Goal: Information Seeking & Learning: Learn about a topic

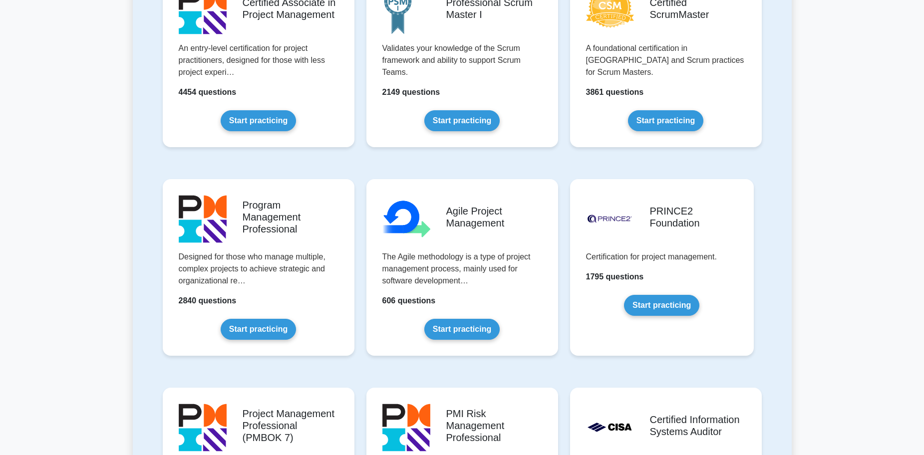
scroll to position [499, 0]
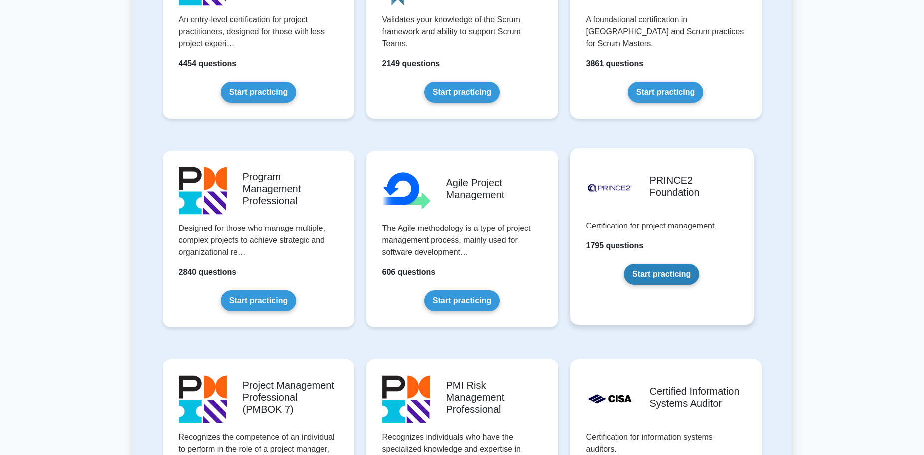
click at [672, 274] on link "Start practicing" at bounding box center [661, 274] width 75 height 21
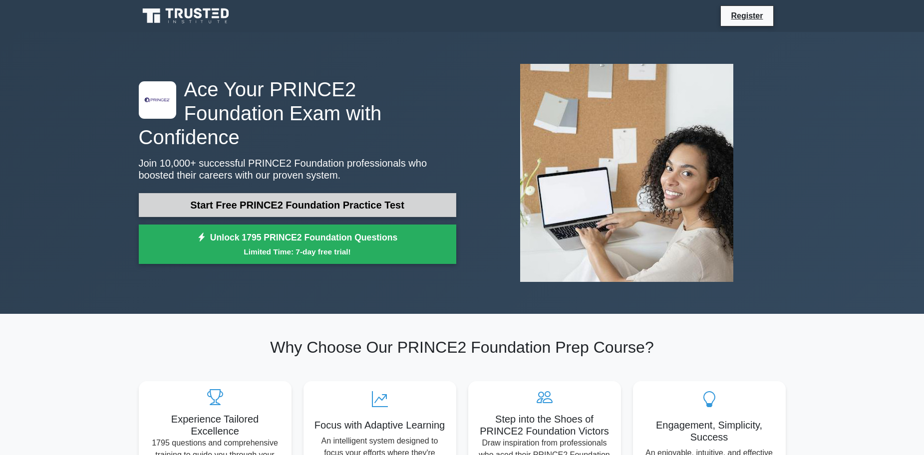
click at [290, 193] on link "Start Free PRINCE2 Foundation Practice Test" at bounding box center [297, 205] width 317 height 24
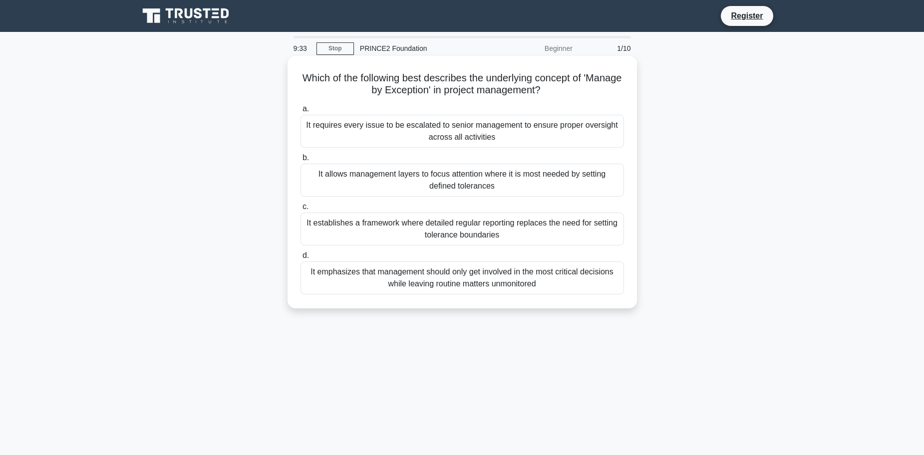
click at [595, 178] on div "It allows management layers to focus attention where it is most needed by setti…" at bounding box center [461, 180] width 323 height 33
click at [300, 161] on input "b. It allows management layers to focus attention where it is most needed by se…" at bounding box center [300, 158] width 0 height 6
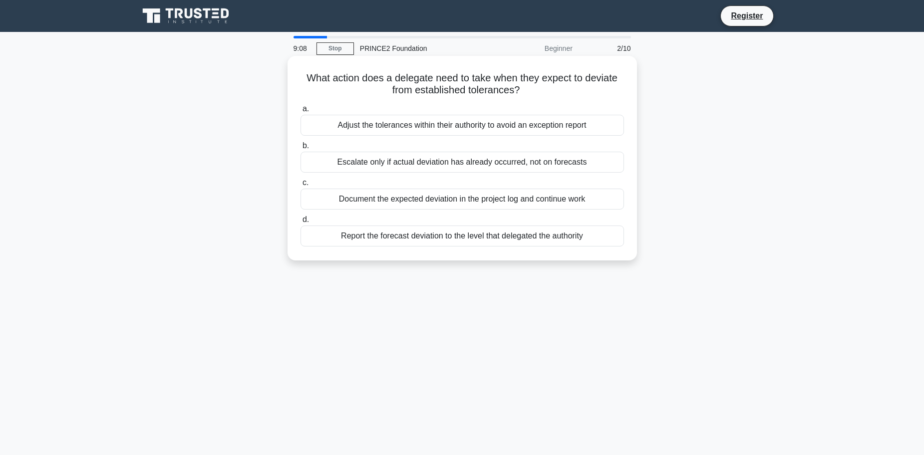
click at [597, 240] on div "Report the forecast deviation to the level that delegated the authority" at bounding box center [461, 236] width 323 height 21
click at [300, 223] on input "d. Report the forecast deviation to the level that delegated the authority" at bounding box center [300, 220] width 0 height 6
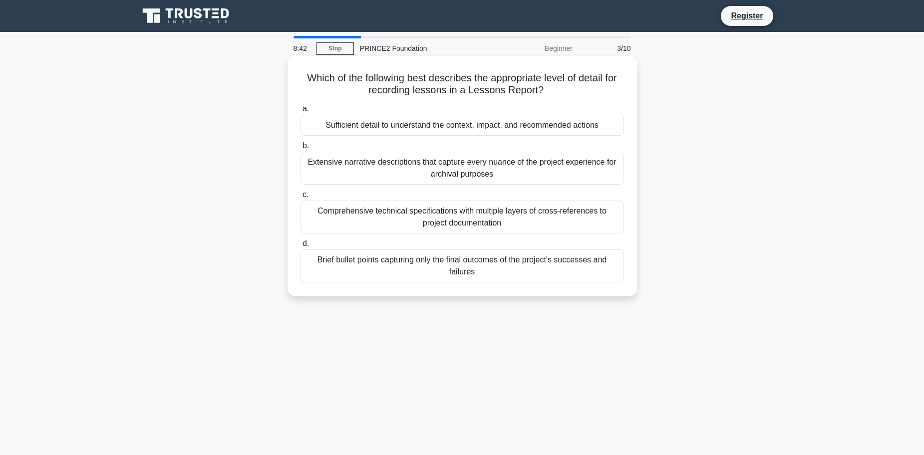
click at [600, 131] on div "Sufficient detail to understand the context, impact, and recommended actions" at bounding box center [461, 125] width 323 height 21
click at [300, 112] on input "a. Sufficient detail to understand the context, impact, and recommended actions" at bounding box center [300, 109] width 0 height 6
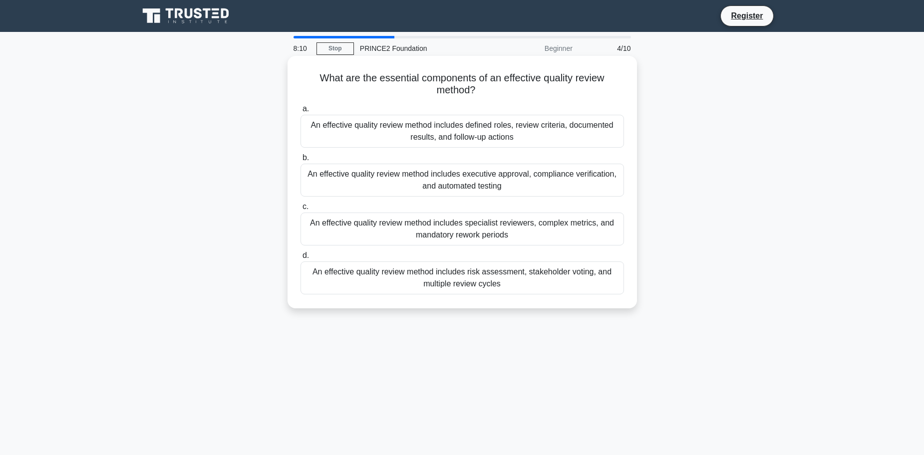
click at [574, 124] on div "An effective quality review method includes defined roles, review criteria, doc…" at bounding box center [461, 131] width 323 height 33
click at [300, 112] on input "a. An effective quality review method includes defined roles, review criteria, …" at bounding box center [300, 109] width 0 height 6
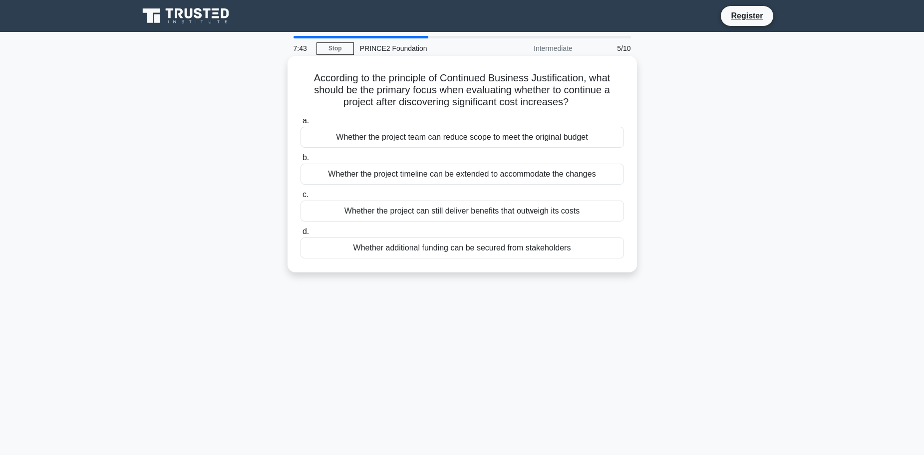
click at [597, 212] on div "Whether the project can still deliver benefits that outweigh its costs" at bounding box center [461, 211] width 323 height 21
click at [300, 198] on input "c. Whether the project can still deliver benefits that outweigh its costs" at bounding box center [300, 195] width 0 height 6
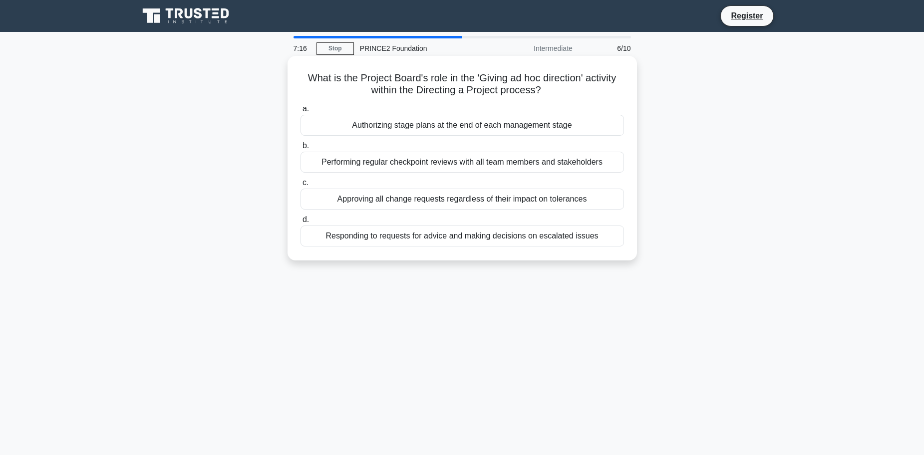
click at [570, 126] on div "Authorizing stage plans at the end of each management stage" at bounding box center [461, 125] width 323 height 21
click at [300, 112] on input "a. Authorizing stage plans at the end of each management stage" at bounding box center [300, 109] width 0 height 6
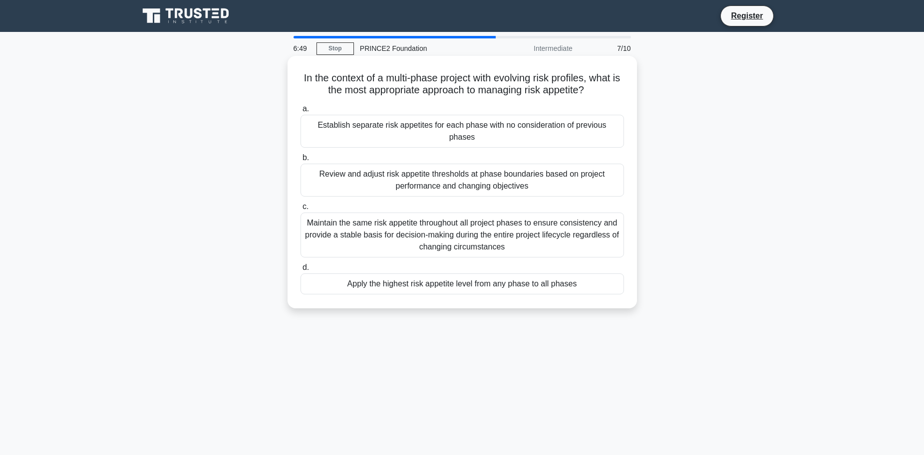
click at [601, 167] on div "Review and adjust risk appetite thresholds at phase boundaries based on project…" at bounding box center [461, 180] width 323 height 33
click at [300, 161] on input "b. Review and adjust risk appetite thresholds at phase boundaries based on proj…" at bounding box center [300, 158] width 0 height 6
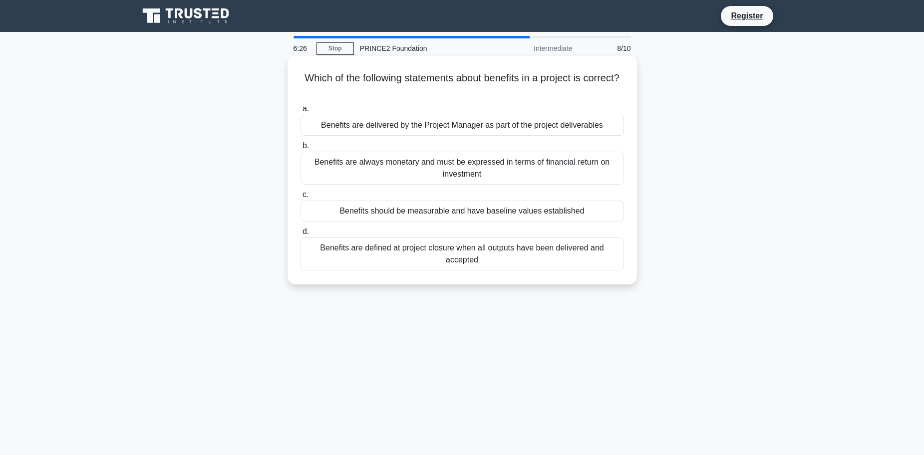
click at [586, 216] on div "Benefits should be measurable and have baseline values established" at bounding box center [461, 211] width 323 height 21
click at [300, 198] on input "c. Benefits should be measurable and have baseline values established" at bounding box center [300, 195] width 0 height 6
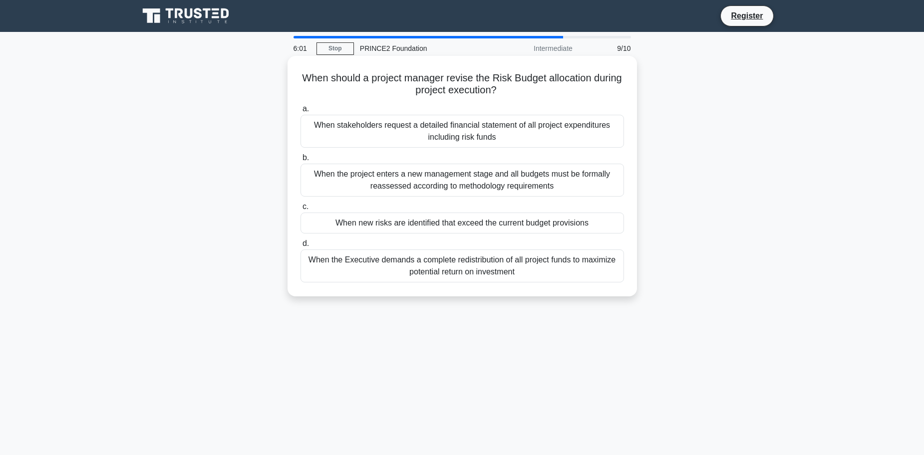
click at [590, 173] on div "When the project enters a new management stage and all budgets must be formally…" at bounding box center [461, 180] width 323 height 33
click at [300, 161] on input "b. When the project enters a new management stage and all budgets must be forma…" at bounding box center [300, 158] width 0 height 6
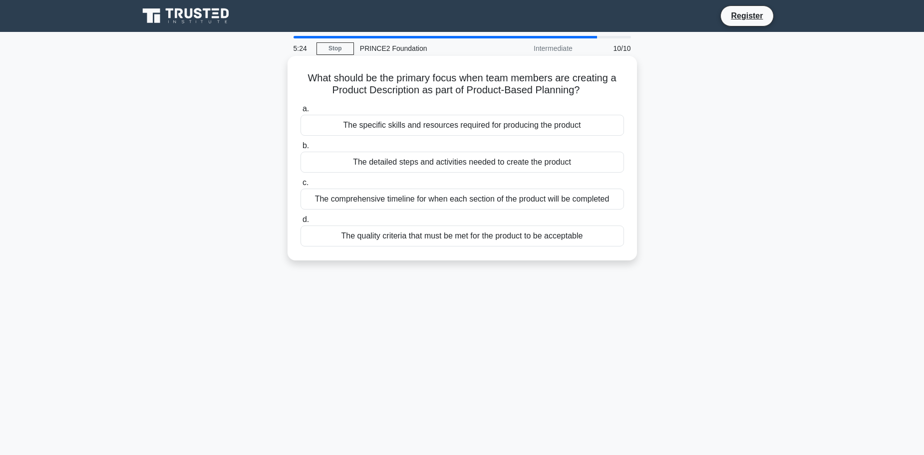
click at [605, 238] on div "The quality criteria that must be met for the product to be acceptable" at bounding box center [461, 236] width 323 height 21
click at [300, 223] on input "d. The quality criteria that must be met for the product to be acceptable" at bounding box center [300, 220] width 0 height 6
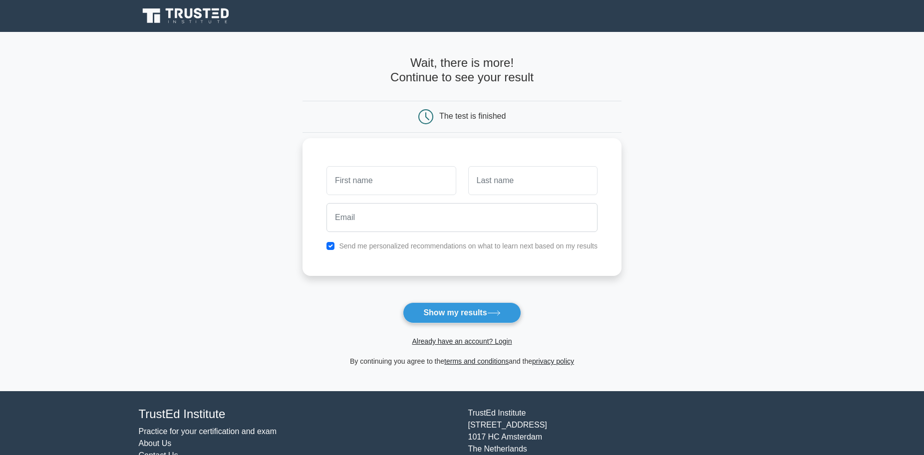
click at [423, 189] on input "text" at bounding box center [390, 180] width 129 height 29
type input "Catalin"
click at [541, 192] on input "text" at bounding box center [532, 180] width 129 height 29
type input "Nichita"
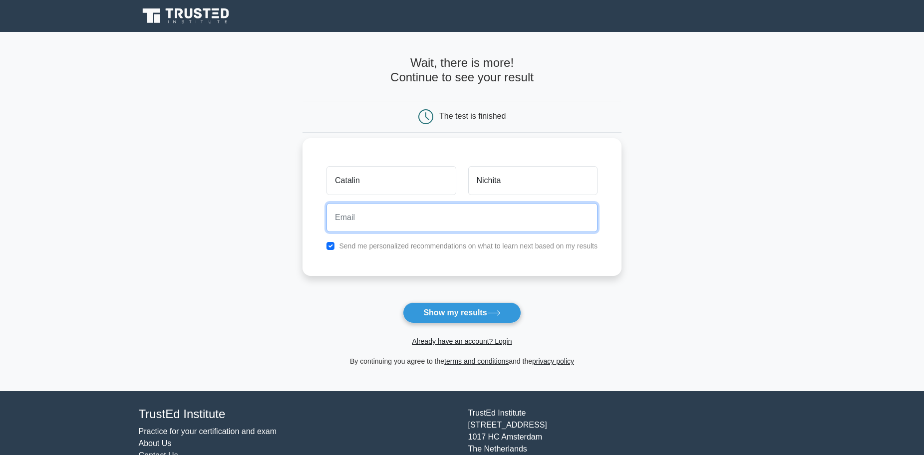
click at [528, 222] on input "email" at bounding box center [461, 217] width 271 height 29
type input "nichita.d.catalin@gmail.com"
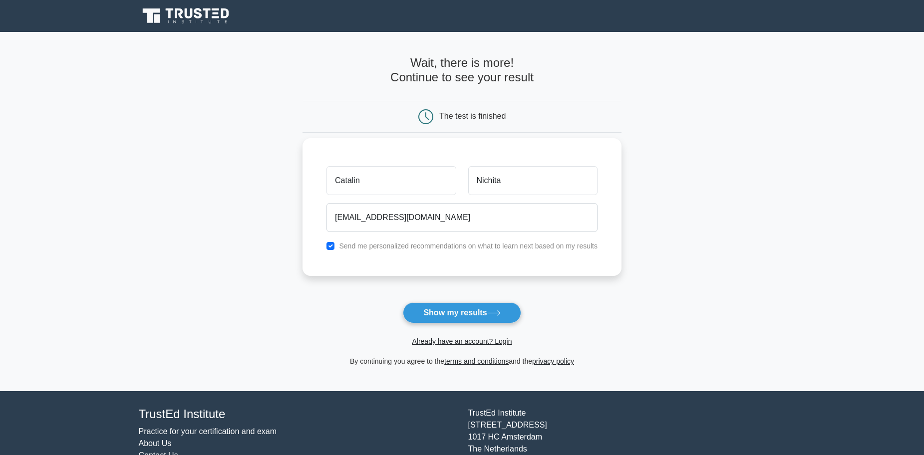
click at [463, 246] on label "Send me personalized recommendations on what to learn next based on my results" at bounding box center [468, 246] width 259 height 8
click at [329, 248] on input "checkbox" at bounding box center [330, 246] width 8 height 8
checkbox input "false"
click at [436, 315] on button "Show my results" at bounding box center [462, 312] width 118 height 21
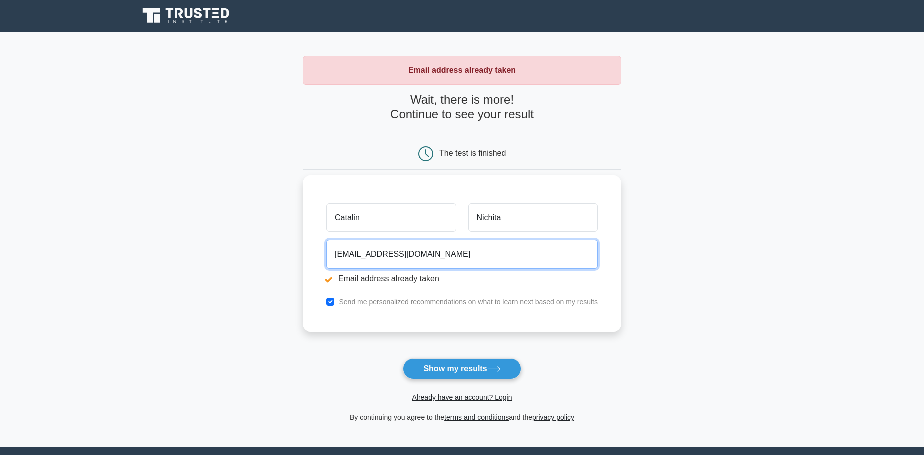
drag, startPoint x: 491, startPoint y: 260, endPoint x: 305, endPoint y: 267, distance: 185.8
click at [305, 267] on div "Catalin Nichita nichita.d.catalin@gmail.com Email address already taken Send me…" at bounding box center [461, 253] width 319 height 157
type input "[EMAIL_ADDRESS][DOMAIN_NAME]"
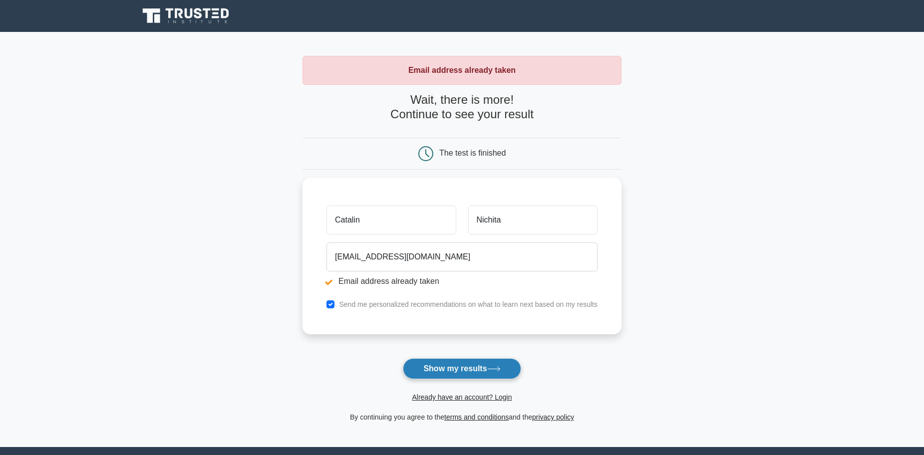
click at [435, 361] on button "Show my results" at bounding box center [462, 368] width 118 height 21
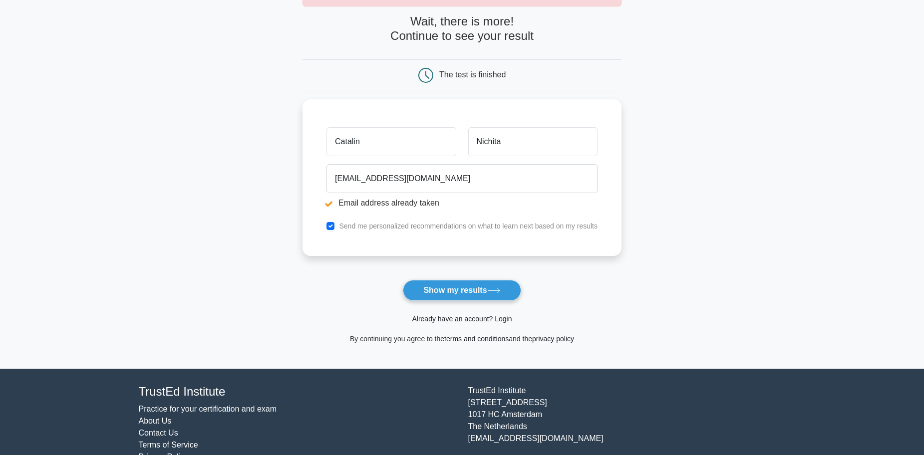
scroll to position [103, 0]
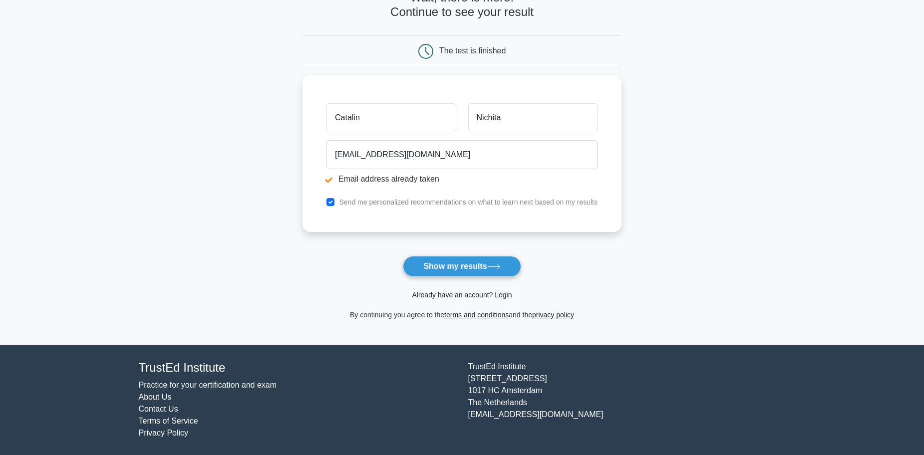
click at [441, 291] on link "Already have an account? Login" at bounding box center [462, 295] width 100 height 8
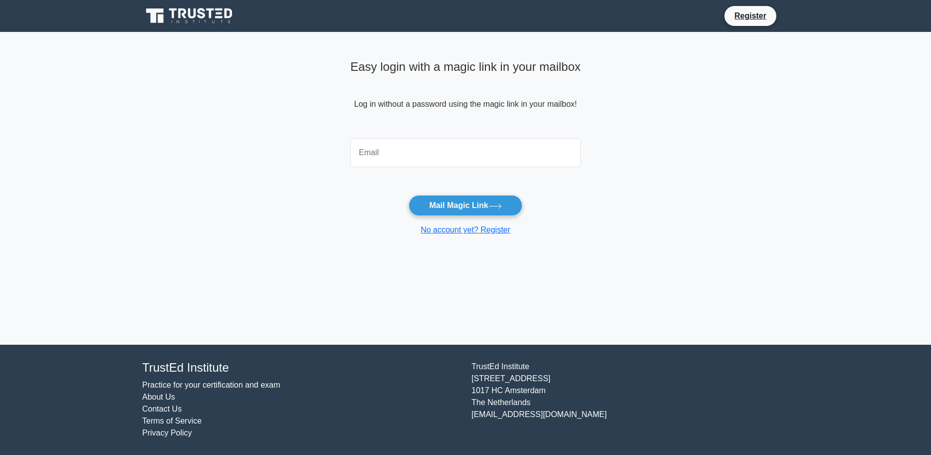
click at [439, 154] on input "email" at bounding box center [465, 152] width 231 height 29
type input "nichita.d.catalin@gmail.com"
click at [451, 202] on button "Mail Magic Link" at bounding box center [465, 205] width 113 height 21
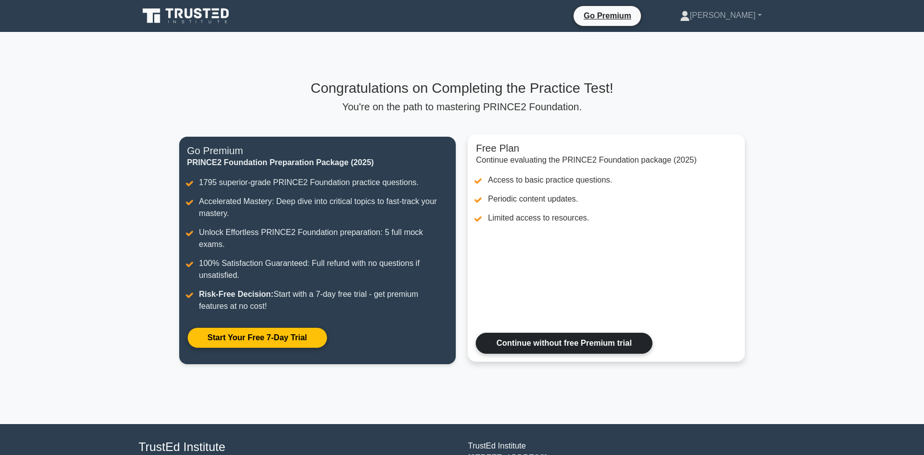
click at [597, 333] on link "Continue without free Premium trial" at bounding box center [564, 343] width 176 height 21
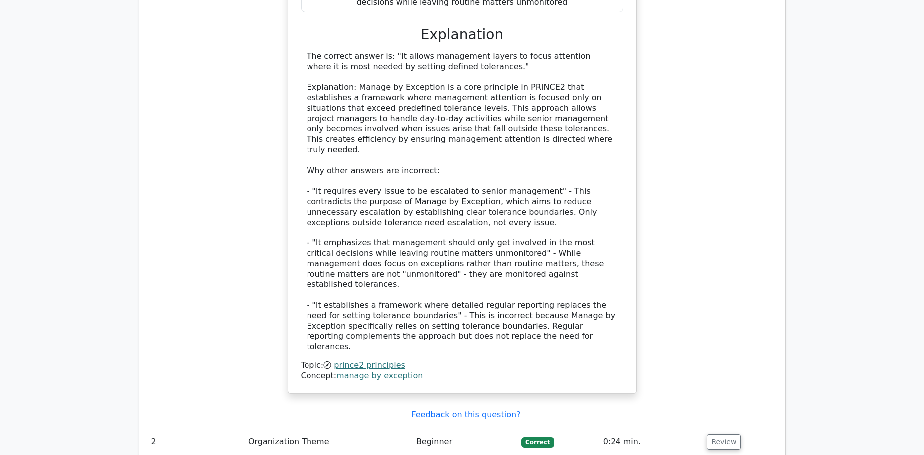
scroll to position [1298, 0]
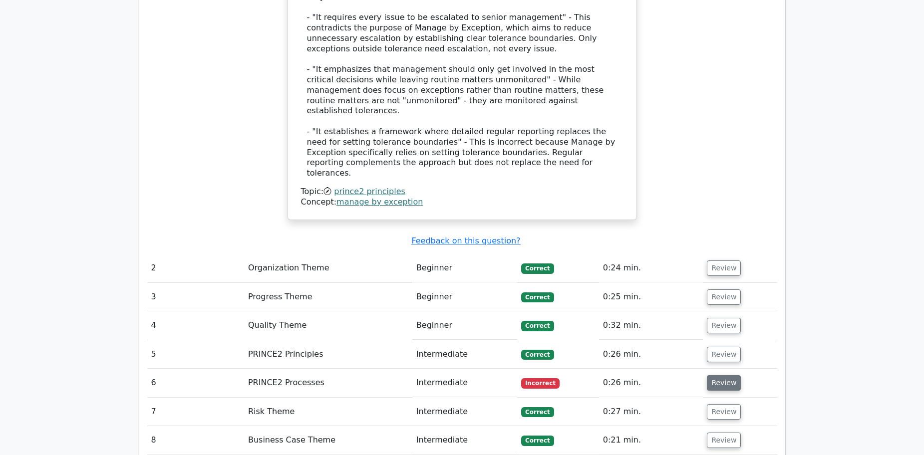
click at [708, 375] on button "Review" at bounding box center [724, 382] width 34 height 15
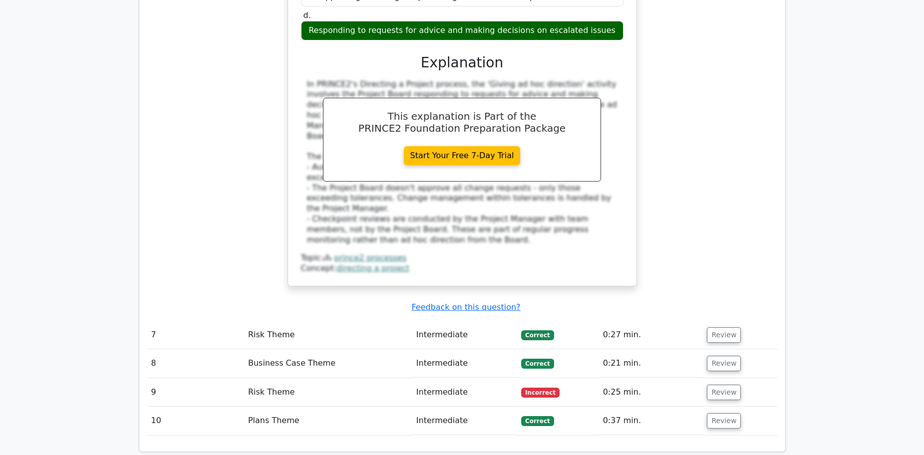
scroll to position [1847, 0]
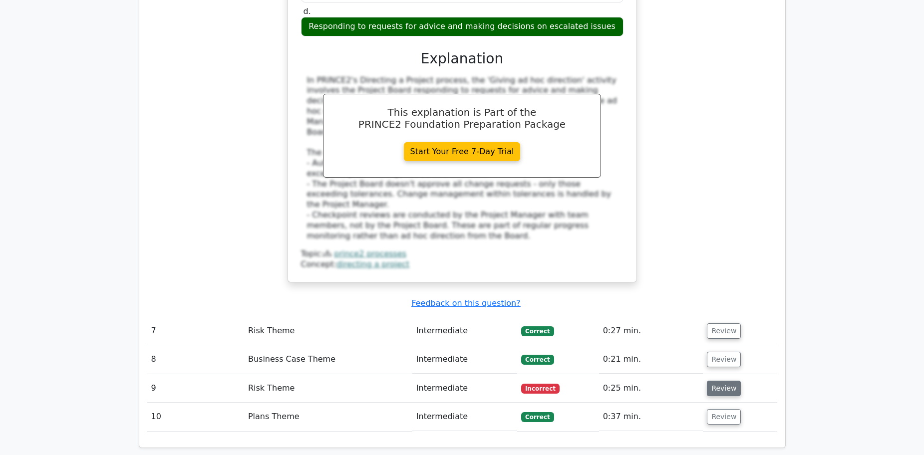
click at [713, 381] on button "Review" at bounding box center [724, 388] width 34 height 15
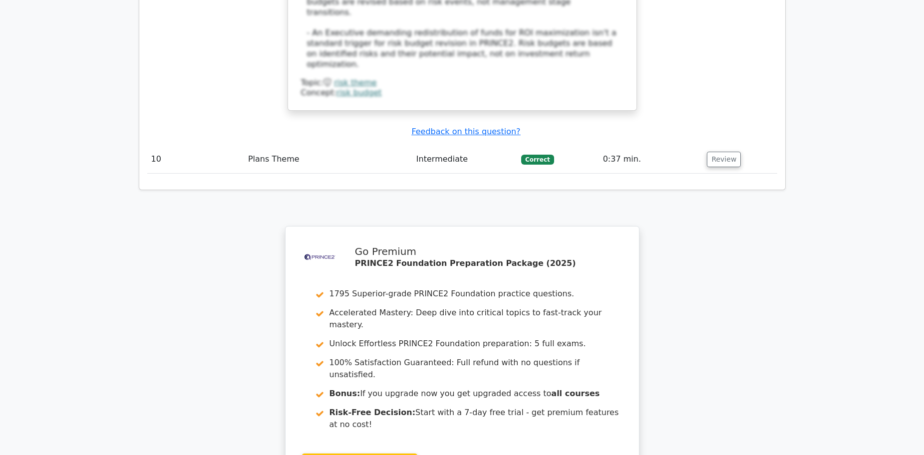
scroll to position [2695, 0]
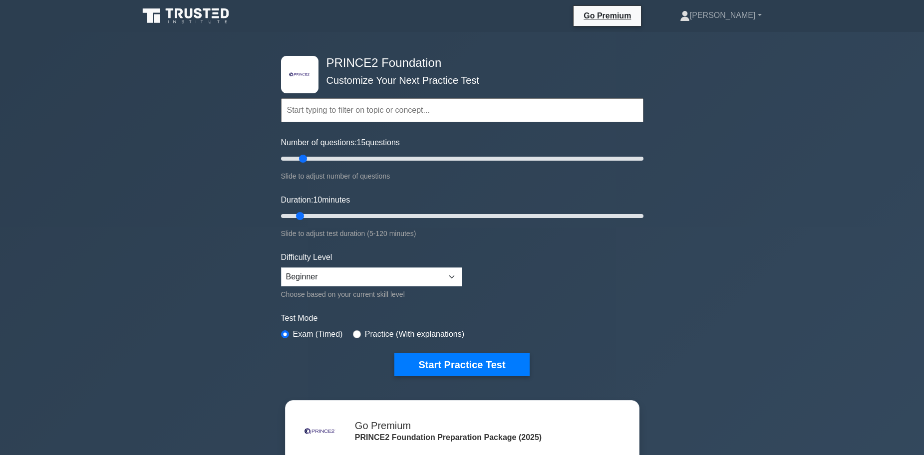
drag, startPoint x: 294, startPoint y: 157, endPoint x: 303, endPoint y: 159, distance: 8.8
type input "15"
click at [303, 159] on input "Number of questions: 15 questions" at bounding box center [462, 159] width 362 height 12
drag, startPoint x: 300, startPoint y: 215, endPoint x: 310, endPoint y: 218, distance: 10.3
type input "15"
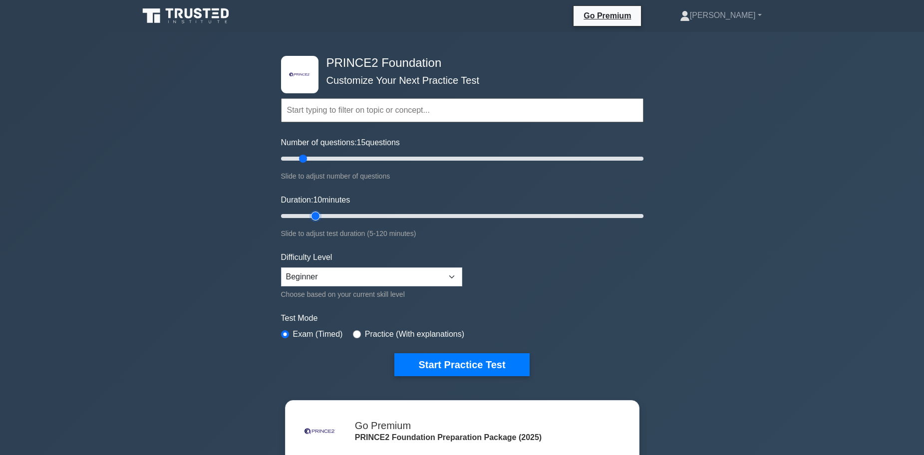
click at [310, 218] on input "Duration: 10 minutes" at bounding box center [462, 216] width 362 height 12
click at [309, 217] on input "Duration: 15 minutes" at bounding box center [462, 216] width 362 height 12
click at [352, 273] on select "Beginner Intermediate Expert" at bounding box center [371, 277] width 181 height 19
click at [281, 268] on select "Beginner Intermediate Expert" at bounding box center [371, 277] width 181 height 19
click at [423, 367] on button "Start Practice Test" at bounding box center [461, 364] width 135 height 23
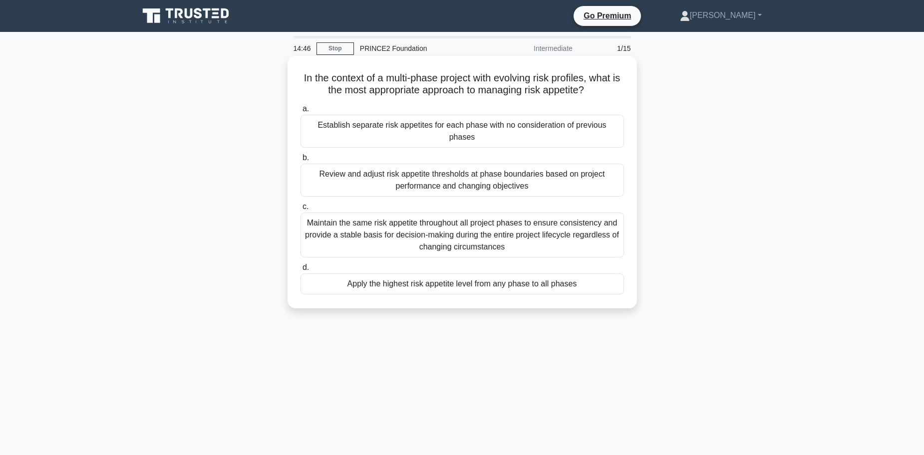
click at [509, 164] on div "Review and adjust risk appetite thresholds at phase boundaries based on project…" at bounding box center [461, 180] width 323 height 33
click at [300, 161] on input "b. Review and adjust risk appetite thresholds at phase boundaries based on proj…" at bounding box center [300, 158] width 0 height 6
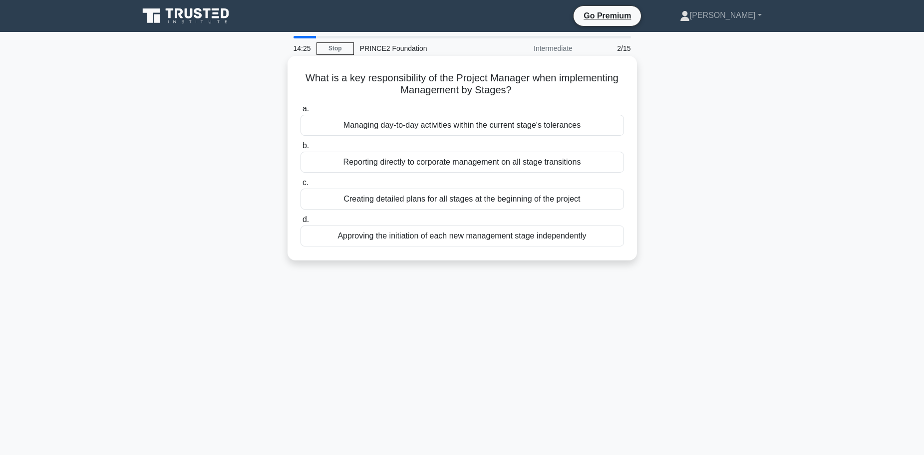
click at [526, 239] on div "Approving the initiation of each new management stage independently" at bounding box center [461, 236] width 323 height 21
click at [300, 223] on input "d. Approving the initiation of each new management stage independently" at bounding box center [300, 220] width 0 height 6
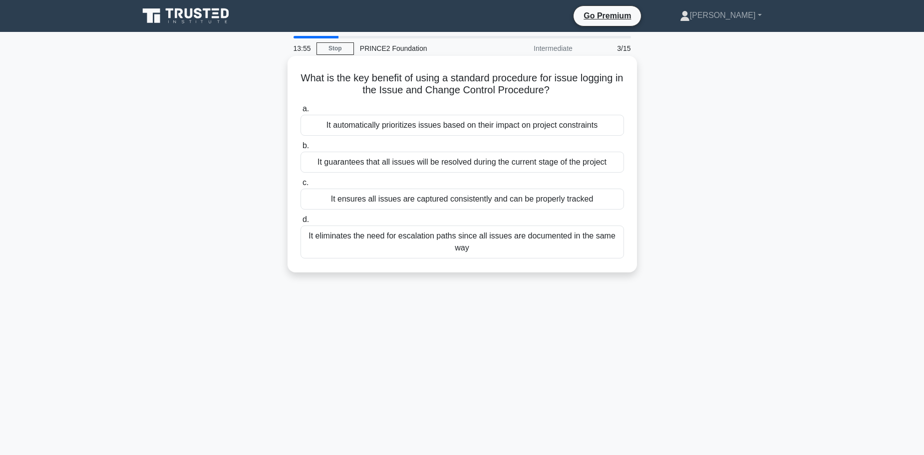
click at [533, 238] on div "It eliminates the need for escalation paths since all issues are documented in …" at bounding box center [461, 242] width 323 height 33
click at [300, 223] on input "d. It eliminates the need for escalation paths since all issues are documented …" at bounding box center [300, 220] width 0 height 6
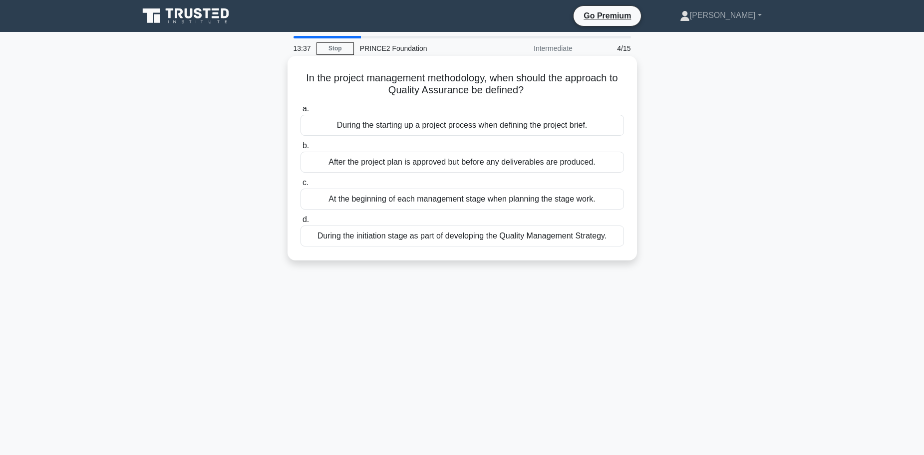
click at [535, 238] on div "During the initiation stage as part of developing the Quality Management Strate…" at bounding box center [461, 236] width 323 height 21
click at [300, 223] on input "d. During the initiation stage as part of developing the Quality Management Str…" at bounding box center [300, 220] width 0 height 6
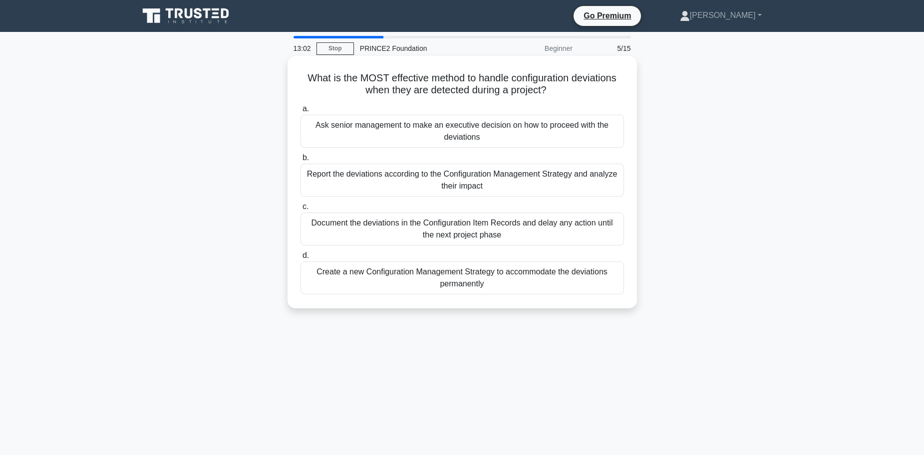
click at [530, 180] on div "Report the deviations according to the Configuration Management Strategy and an…" at bounding box center [461, 180] width 323 height 33
click at [300, 161] on input "b. Report the deviations according to the Configuration Management Strategy and…" at bounding box center [300, 158] width 0 height 6
click at [546, 134] on div "Ensuring that any risks that affect the Work Package objectives are properly re…" at bounding box center [461, 131] width 323 height 33
click at [300, 112] on input "a. Ensuring that any risks that affect the Work Package objectives are properly…" at bounding box center [300, 109] width 0 height 6
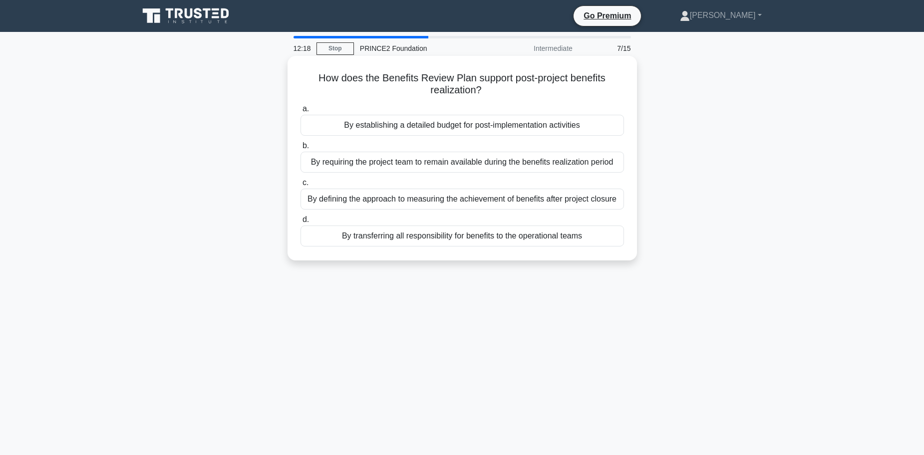
click at [548, 132] on div "By establishing a detailed budget for post-implementation activities" at bounding box center [461, 125] width 323 height 21
click at [300, 112] on input "a. By establishing a detailed budget for post-implementation activities" at bounding box center [300, 109] width 0 height 6
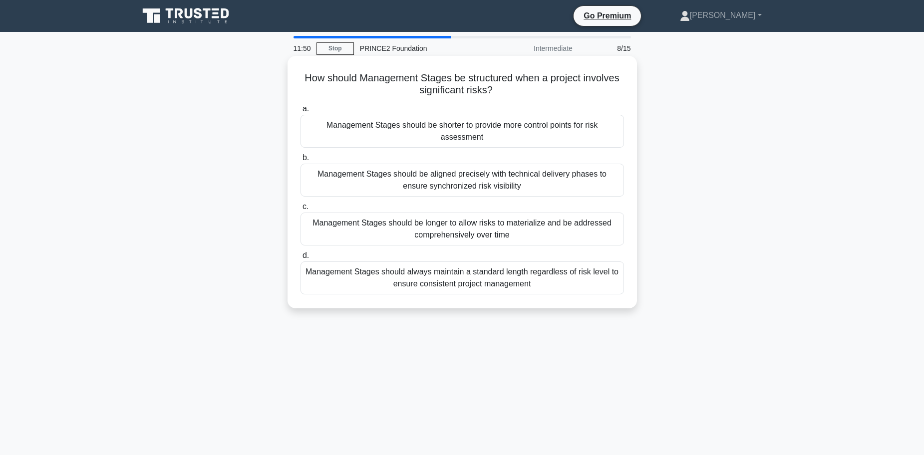
click at [549, 137] on div "Management Stages should be shorter to provide more control points for risk ass…" at bounding box center [461, 131] width 323 height 33
click at [300, 112] on input "a. Management Stages should be shorter to provide more control points for risk …" at bounding box center [300, 109] width 0 height 6
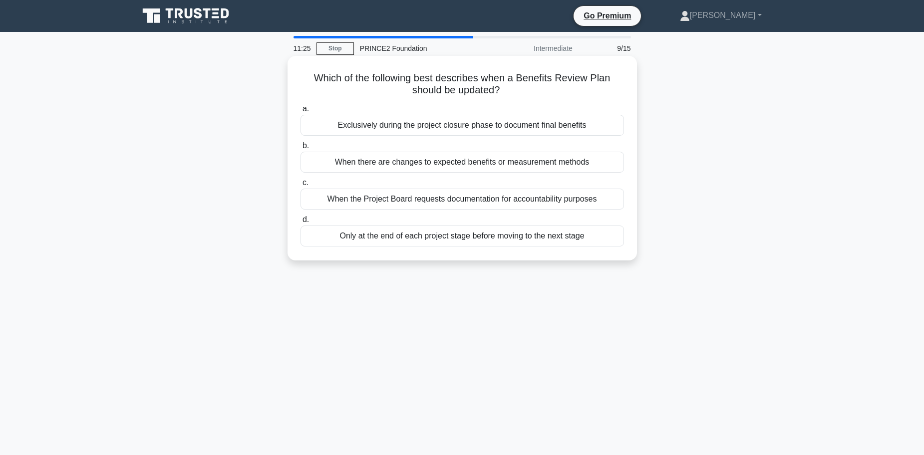
click at [550, 165] on div "When there are changes to expected benefits or measurement methods" at bounding box center [461, 162] width 323 height 21
click at [300, 149] on input "b. When there are changes to expected benefits or measurement methods" at bounding box center [300, 146] width 0 height 6
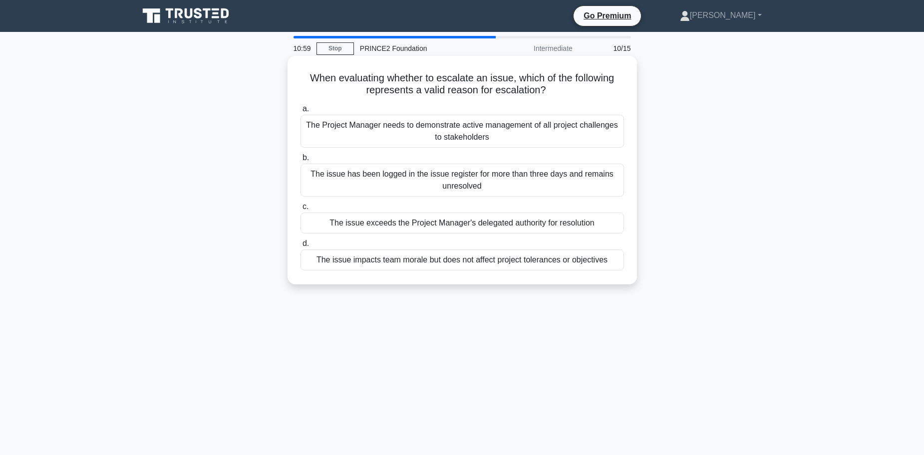
click at [549, 224] on div "The issue exceeds the Project Manager's delegated authority for resolution" at bounding box center [461, 223] width 323 height 21
click at [300, 210] on input "c. The issue exceeds the Project Manager's delegated authority for resolution" at bounding box center [300, 207] width 0 height 6
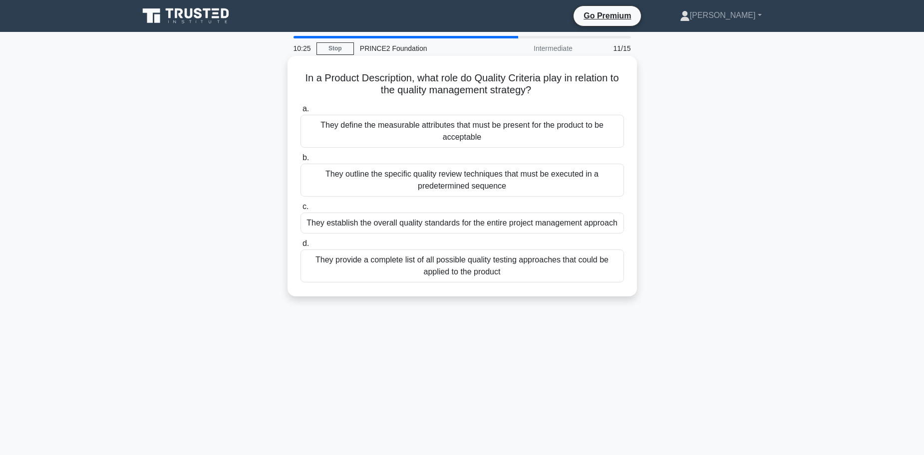
click at [540, 281] on div "They provide a complete list of all possible quality testing approaches that co…" at bounding box center [461, 266] width 323 height 33
click at [300, 247] on input "d. They provide a complete list of all possible quality testing approaches that…" at bounding box center [300, 244] width 0 height 6
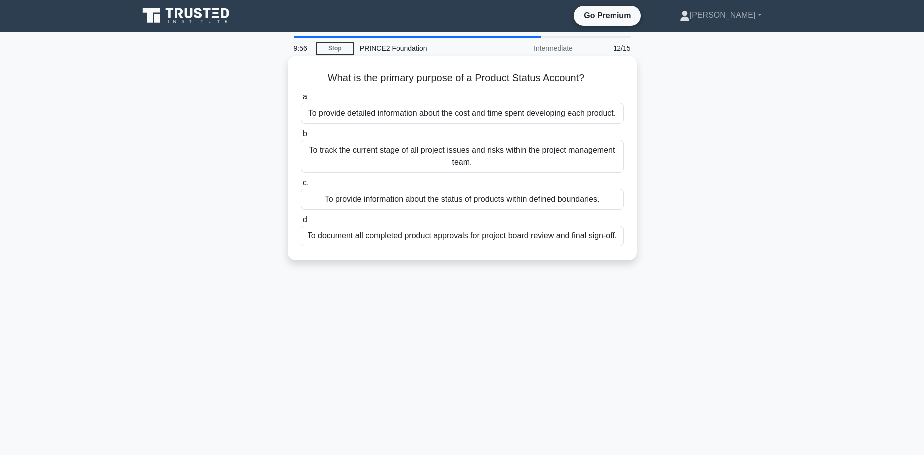
click at [546, 237] on div "To document all completed product approvals for project board review and final …" at bounding box center [461, 236] width 323 height 21
click at [300, 223] on input "d. To document all completed product approvals for project board review and fin…" at bounding box center [300, 220] width 0 height 6
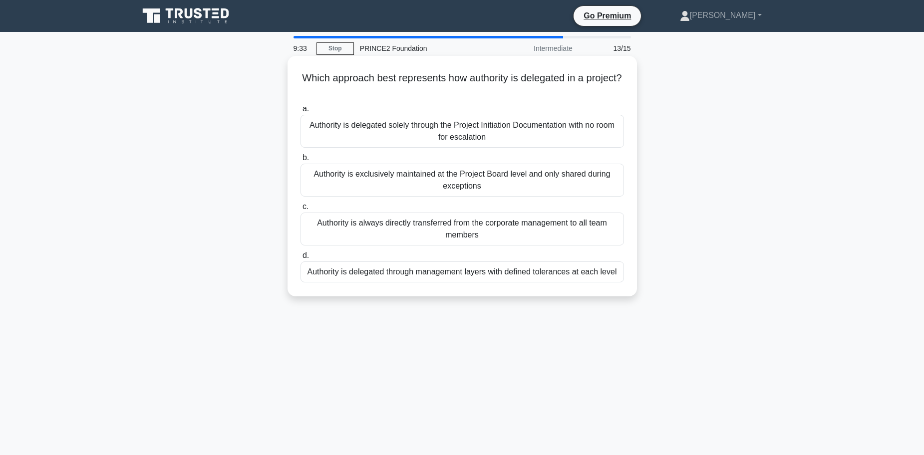
click at [543, 274] on div "Authority is delegated through management layers with defined tolerances at eac…" at bounding box center [461, 272] width 323 height 21
click at [300, 259] on input "d. Authority is delegated through management layers with defined tolerances at …" at bounding box center [300, 256] width 0 height 6
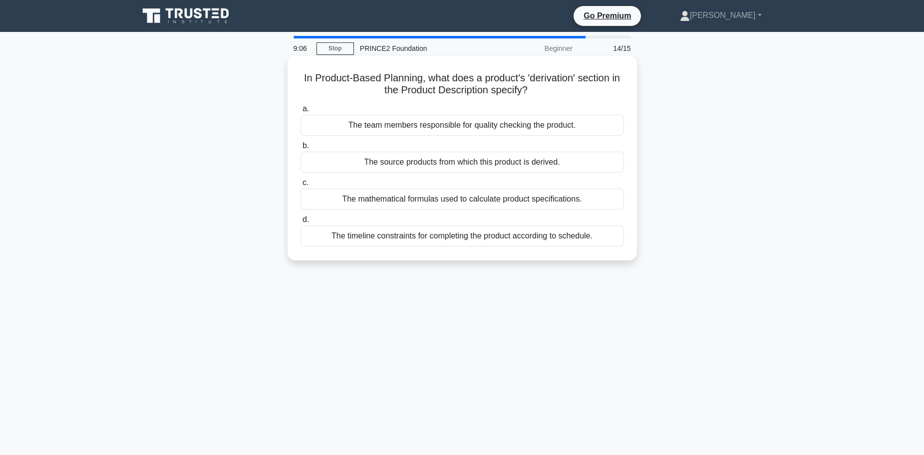
click at [542, 164] on div "The source products from which this product is derived." at bounding box center [461, 162] width 323 height 21
click at [300, 149] on input "b. The source products from which this product is derived." at bounding box center [300, 146] width 0 height 6
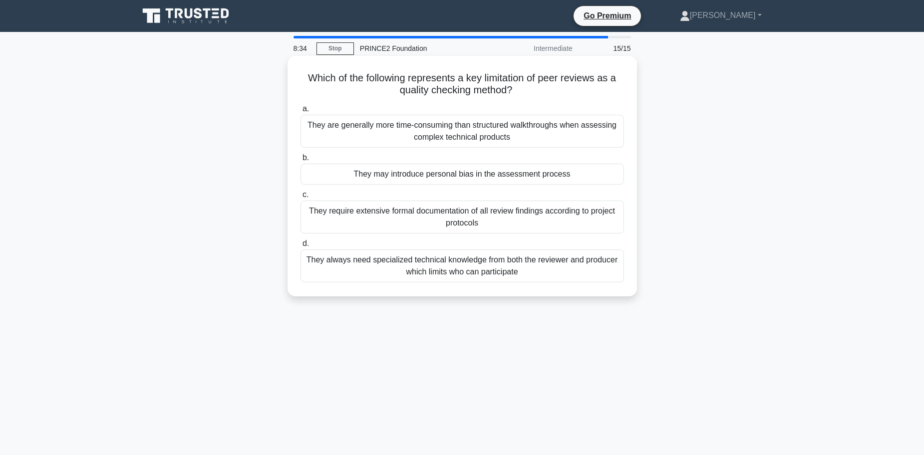
click at [535, 125] on div "They are generally more time-consuming than structured walkthroughs when assess…" at bounding box center [461, 131] width 323 height 33
click at [300, 112] on input "a. They are generally more time-consuming than structured walkthroughs when ass…" at bounding box center [300, 109] width 0 height 6
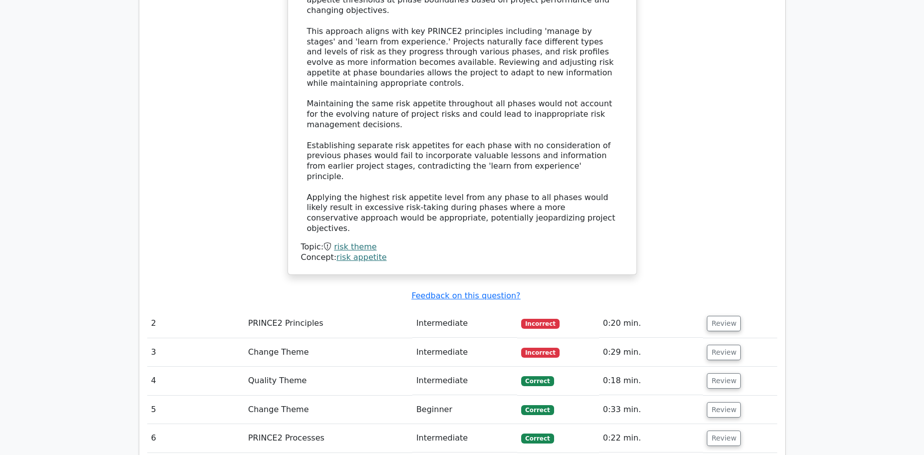
scroll to position [1248, 0]
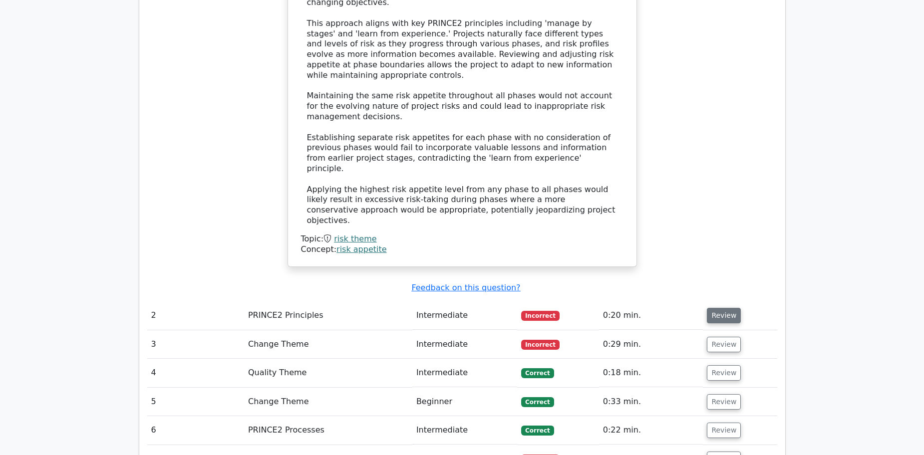
click at [711, 308] on button "Review" at bounding box center [724, 315] width 34 height 15
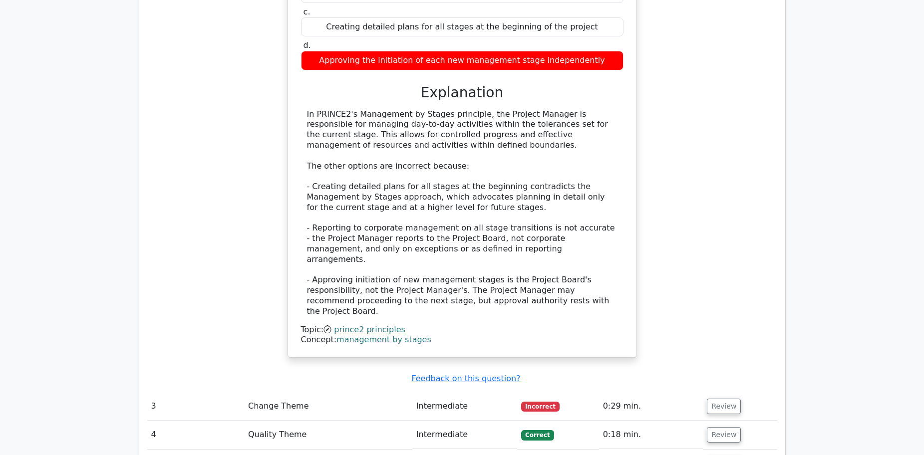
scroll to position [1747, 0]
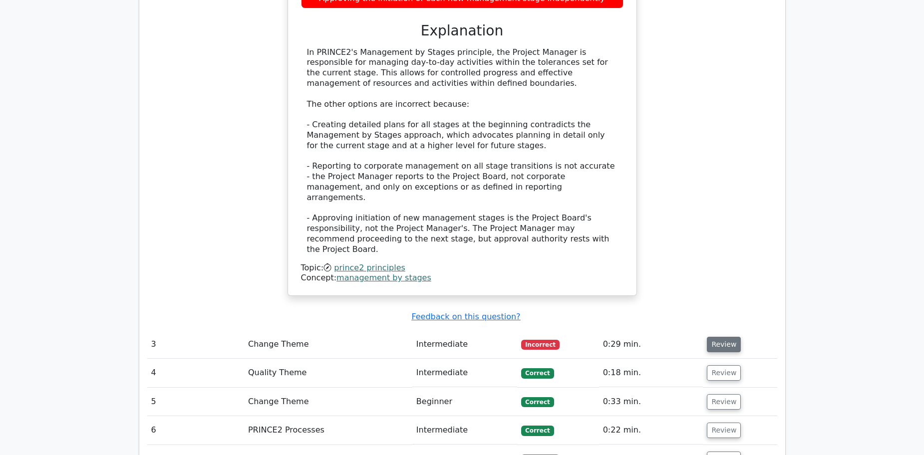
click at [713, 337] on button "Review" at bounding box center [724, 344] width 34 height 15
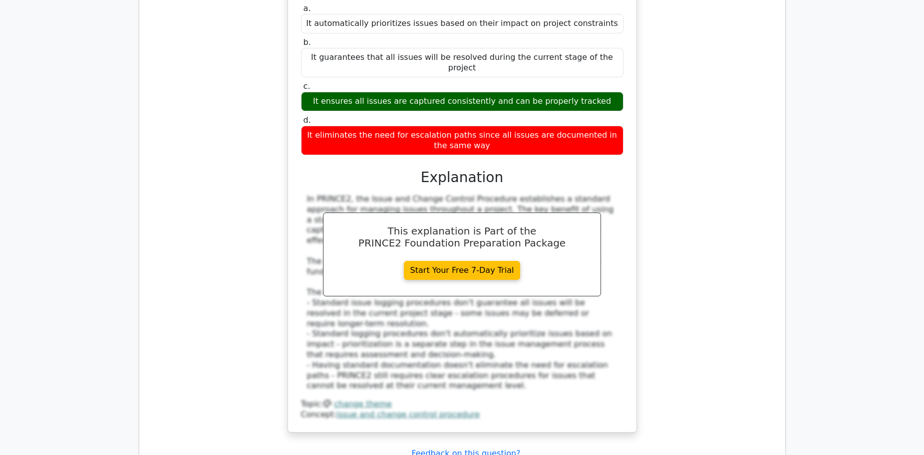
scroll to position [2246, 0]
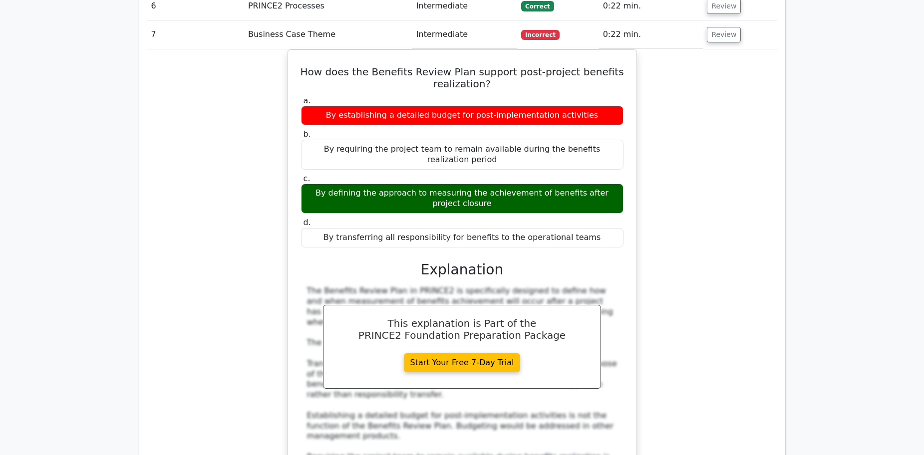
scroll to position [2795, 0]
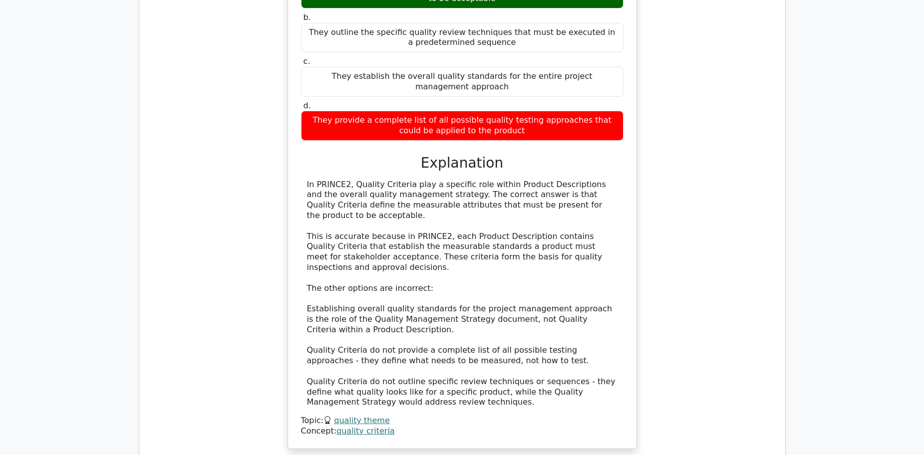
scroll to position [3444, 0]
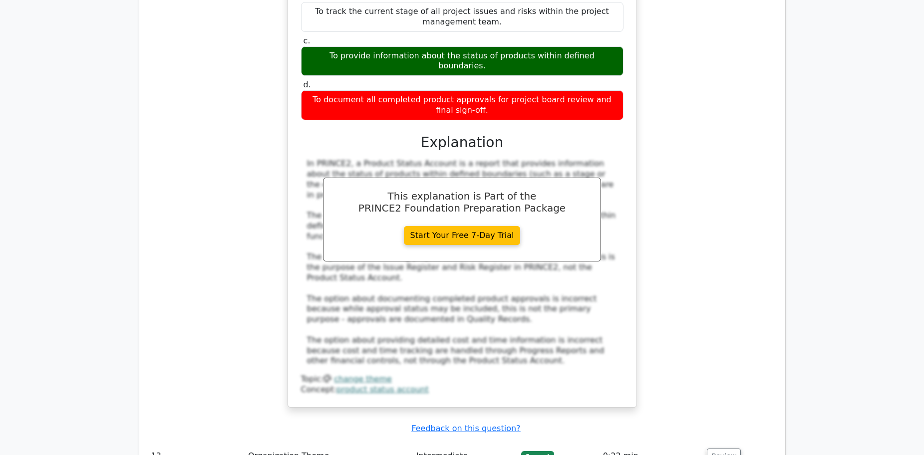
scroll to position [4043, 0]
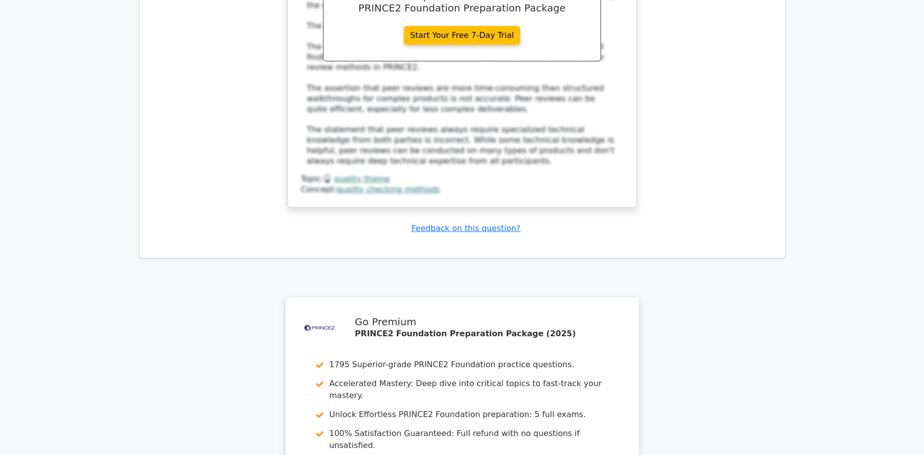
scroll to position [4887, 0]
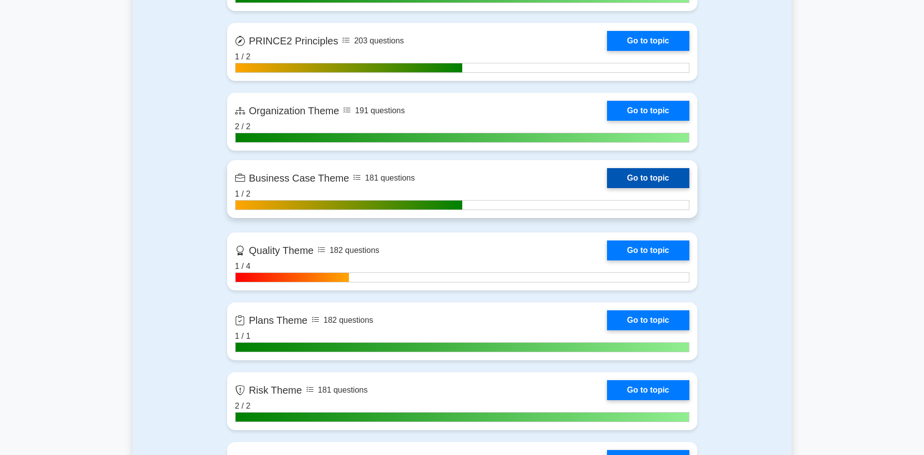
scroll to position [649, 0]
